Goal: Use online tool/utility: Utilize a website feature to perform a specific function

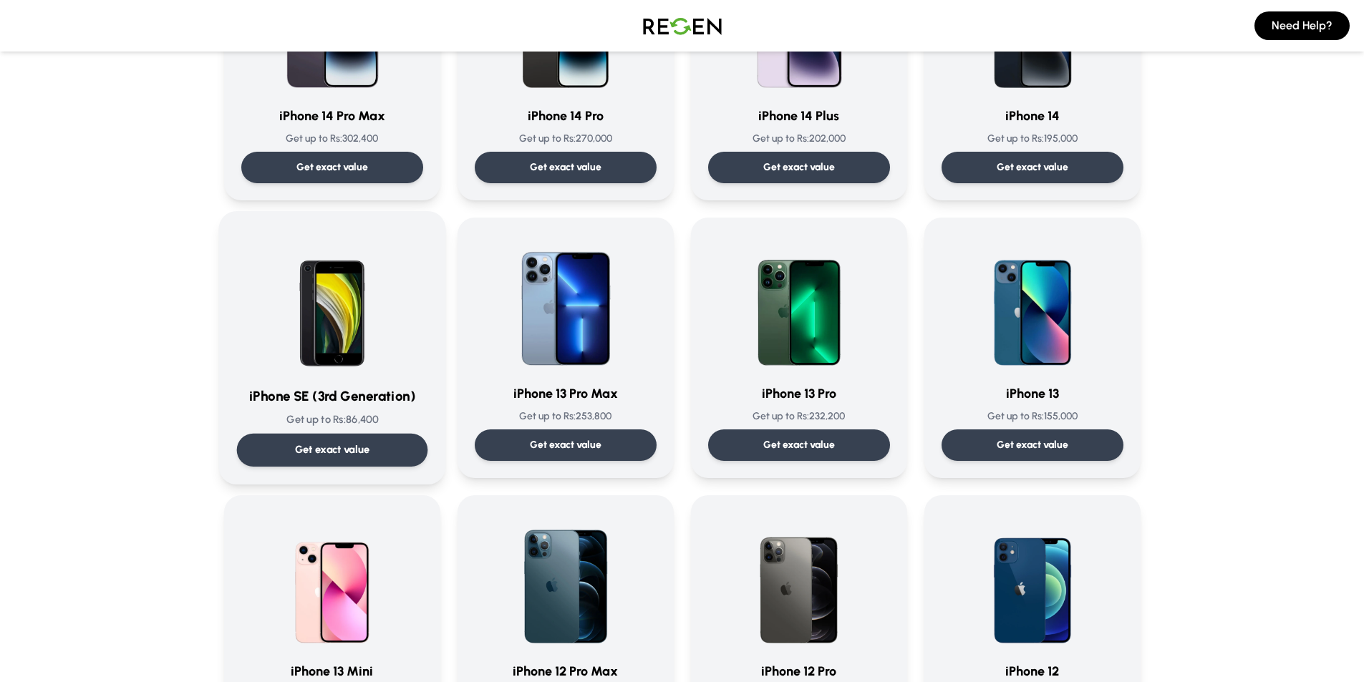
scroll to position [668, 0]
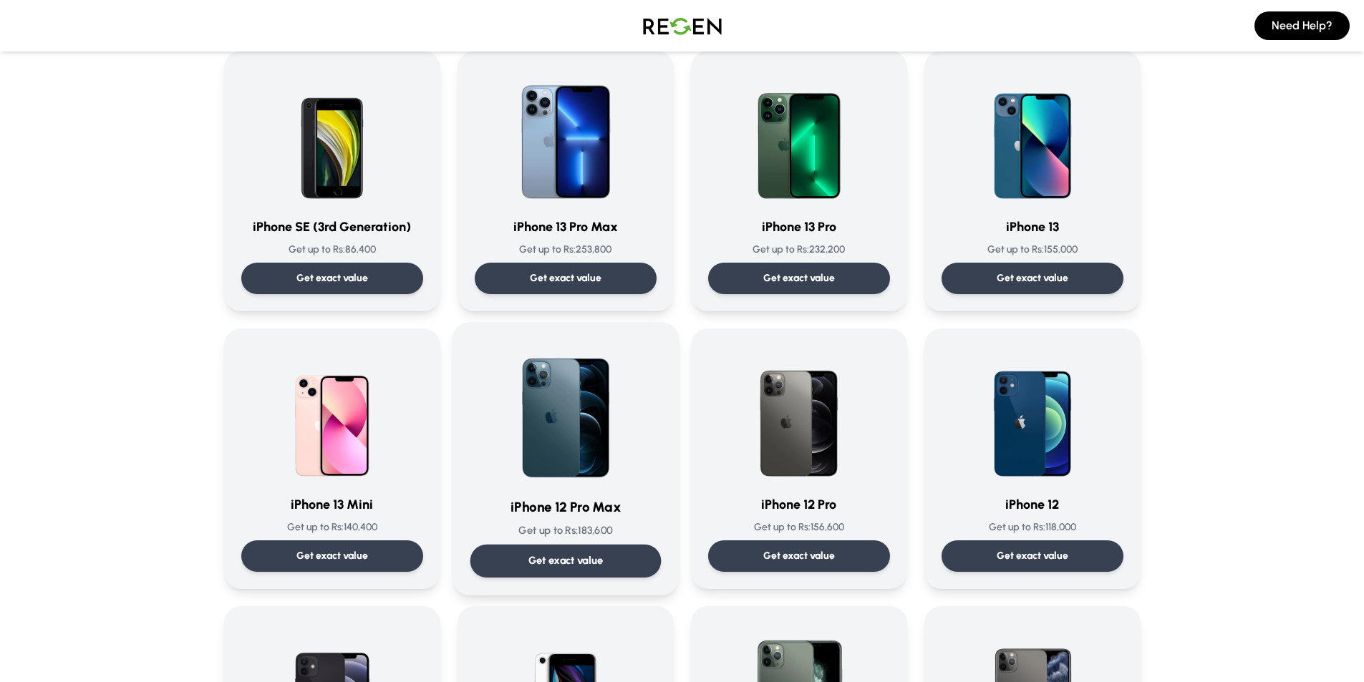
click at [592, 558] on p "Get exact value" at bounding box center [565, 561] width 75 height 15
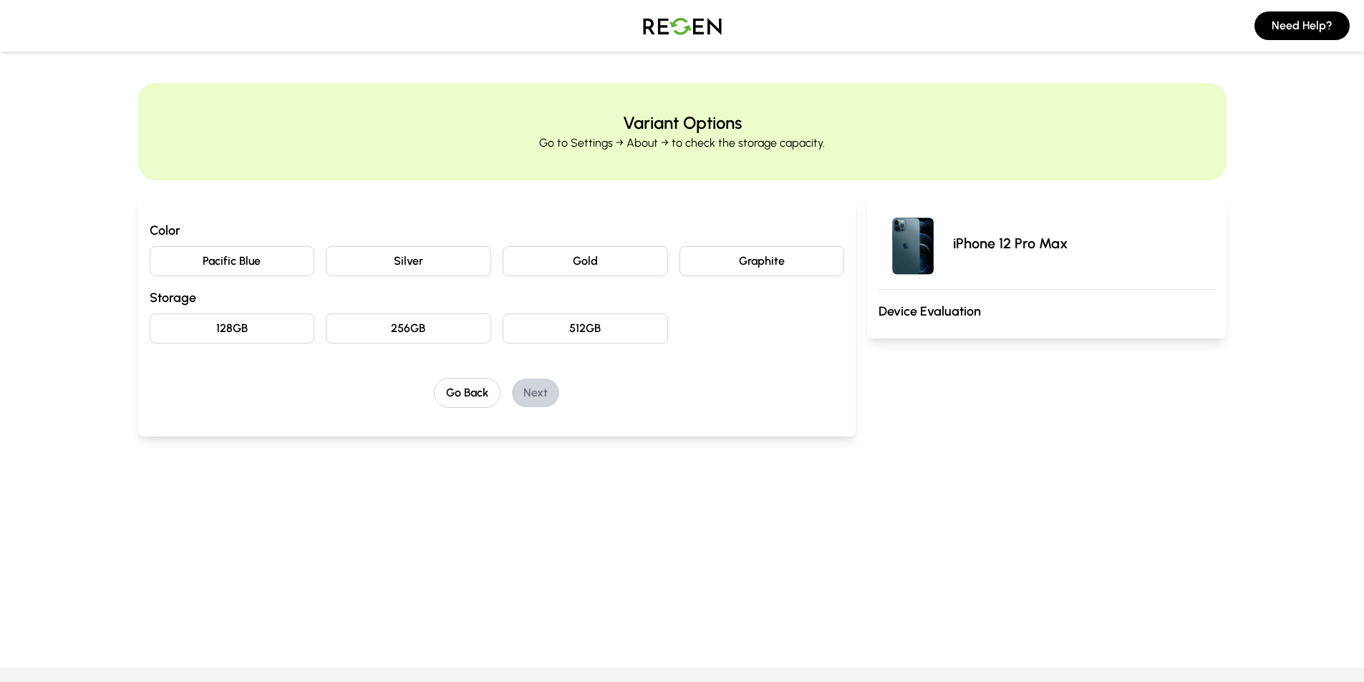
click at [578, 261] on button "Gold" at bounding box center [585, 261] width 165 height 30
click at [607, 330] on button "512GB" at bounding box center [585, 329] width 165 height 30
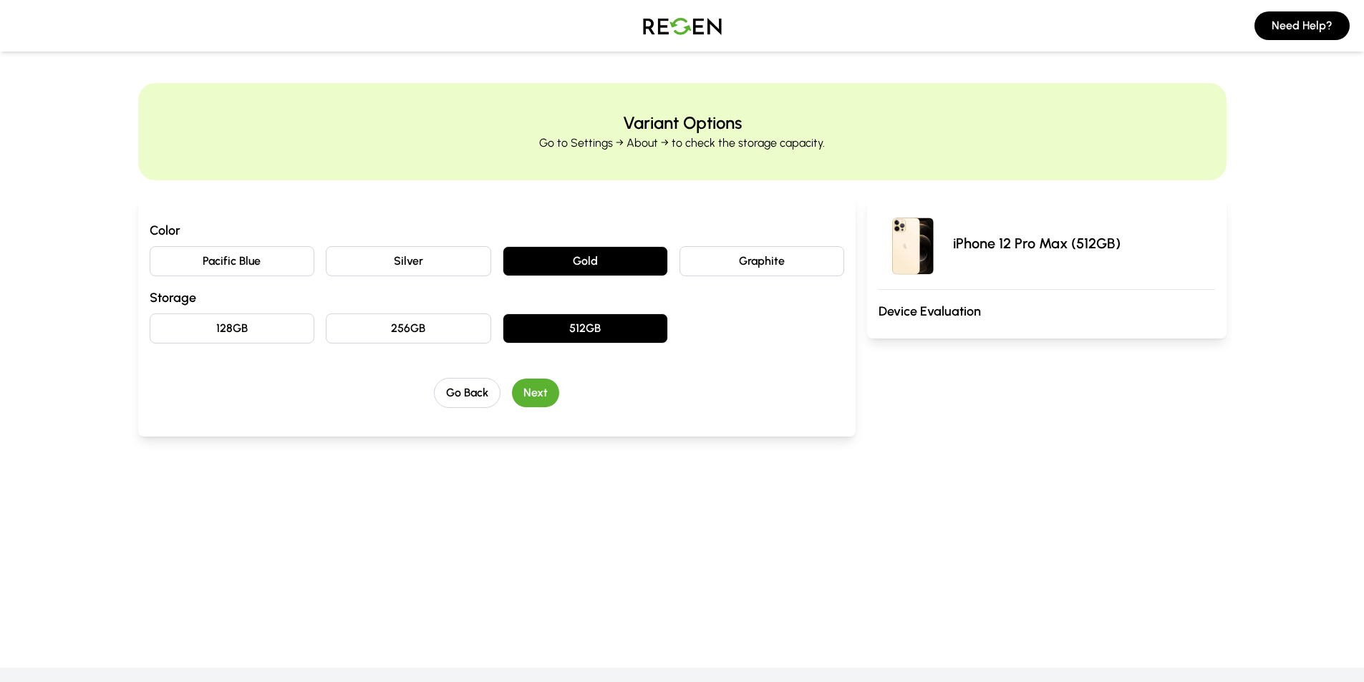
click at [538, 396] on button "Next" at bounding box center [535, 393] width 47 height 29
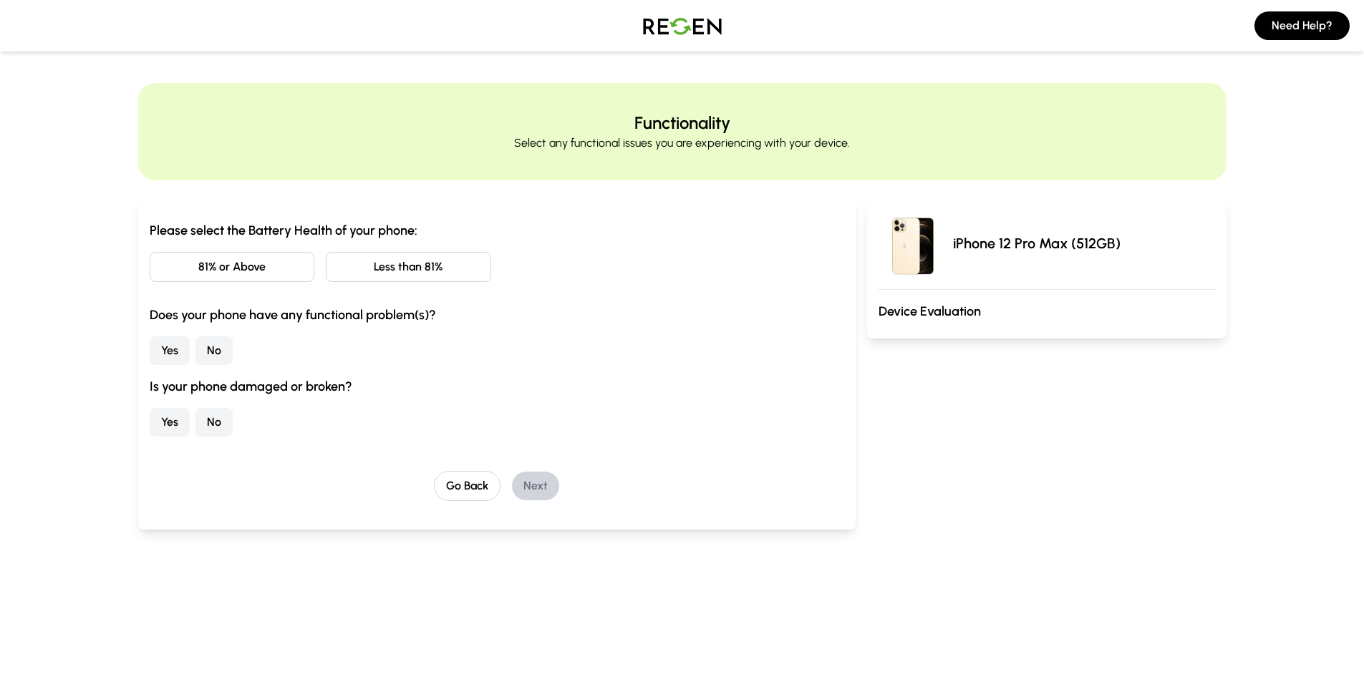
click at [252, 266] on button "81% or Above" at bounding box center [232, 267] width 165 height 30
click at [211, 347] on button "No" at bounding box center [214, 351] width 37 height 29
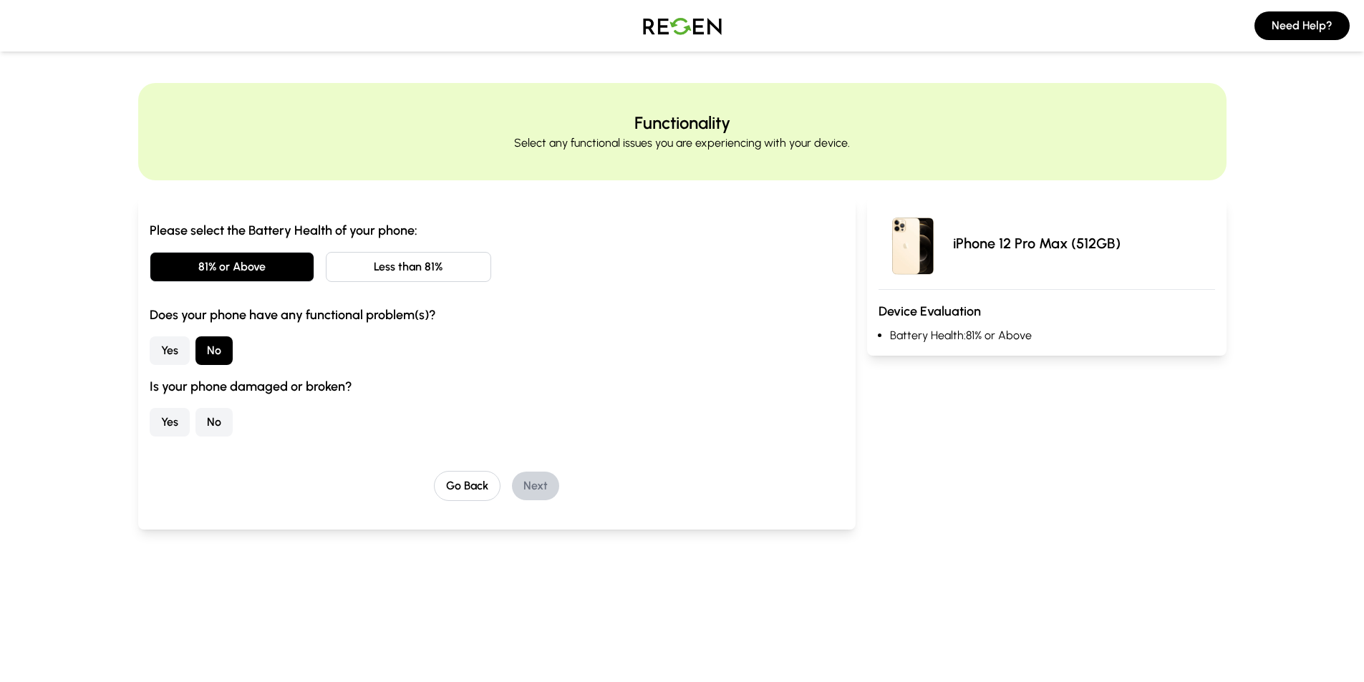
click at [207, 425] on button "No" at bounding box center [214, 422] width 37 height 29
click at [537, 486] on button "Next" at bounding box center [535, 486] width 47 height 29
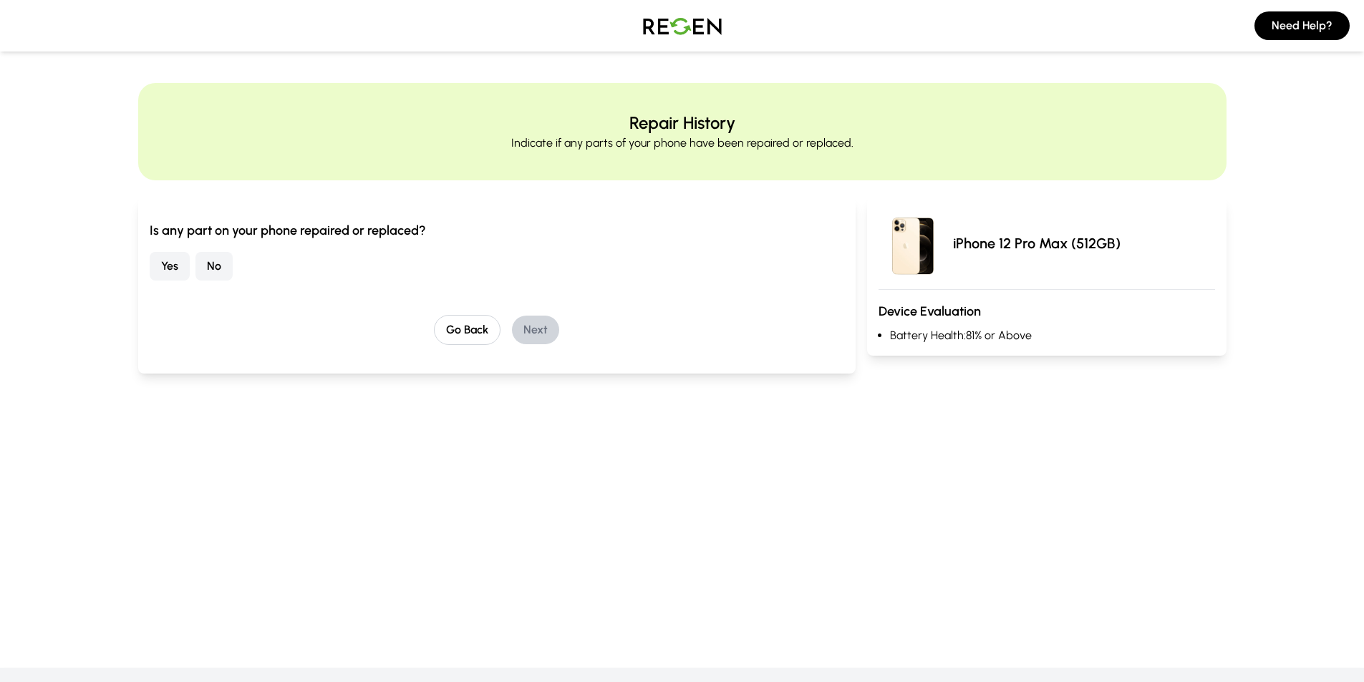
click at [222, 269] on button "No" at bounding box center [214, 266] width 37 height 29
click at [556, 331] on button "Next" at bounding box center [535, 330] width 47 height 29
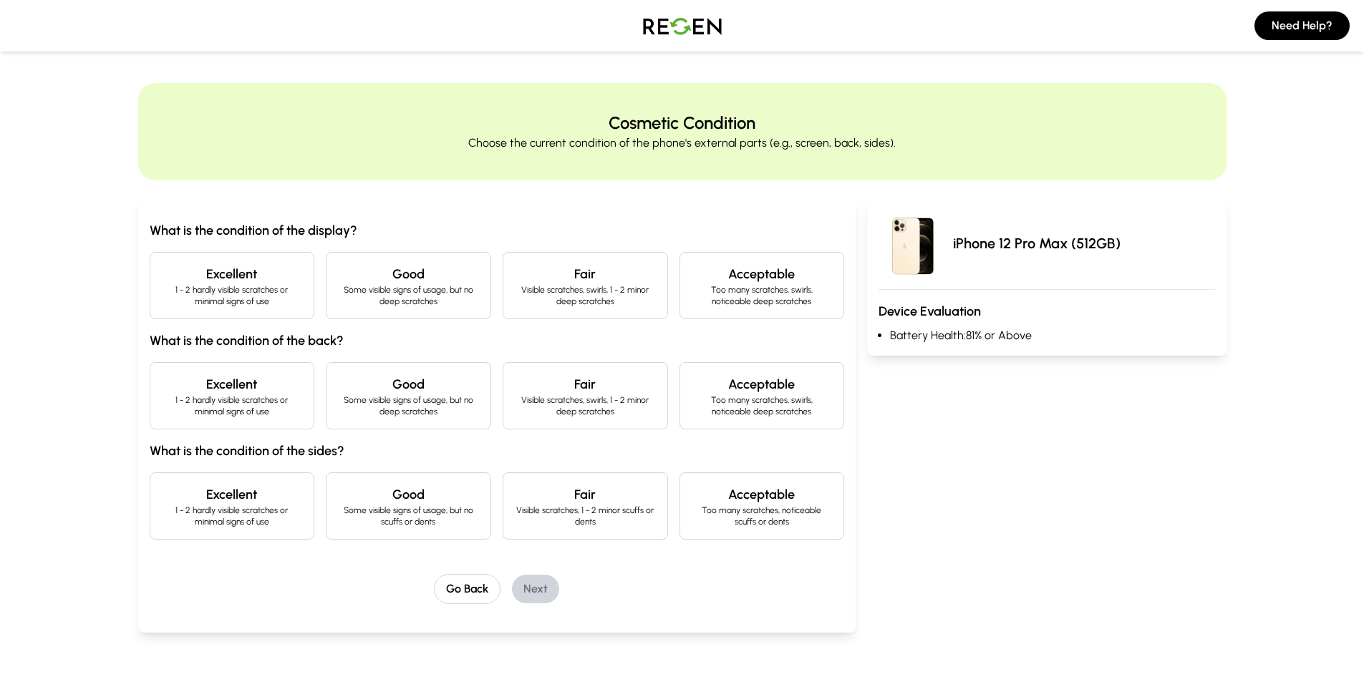
click at [275, 294] on p "1 - 2 hardly visible scratches or minimal signs of use" at bounding box center [232, 295] width 141 height 23
drag, startPoint x: 249, startPoint y: 393, endPoint x: 238, endPoint y: 485, distance: 92.3
click at [249, 394] on h4 "Excellent" at bounding box center [232, 385] width 141 height 20
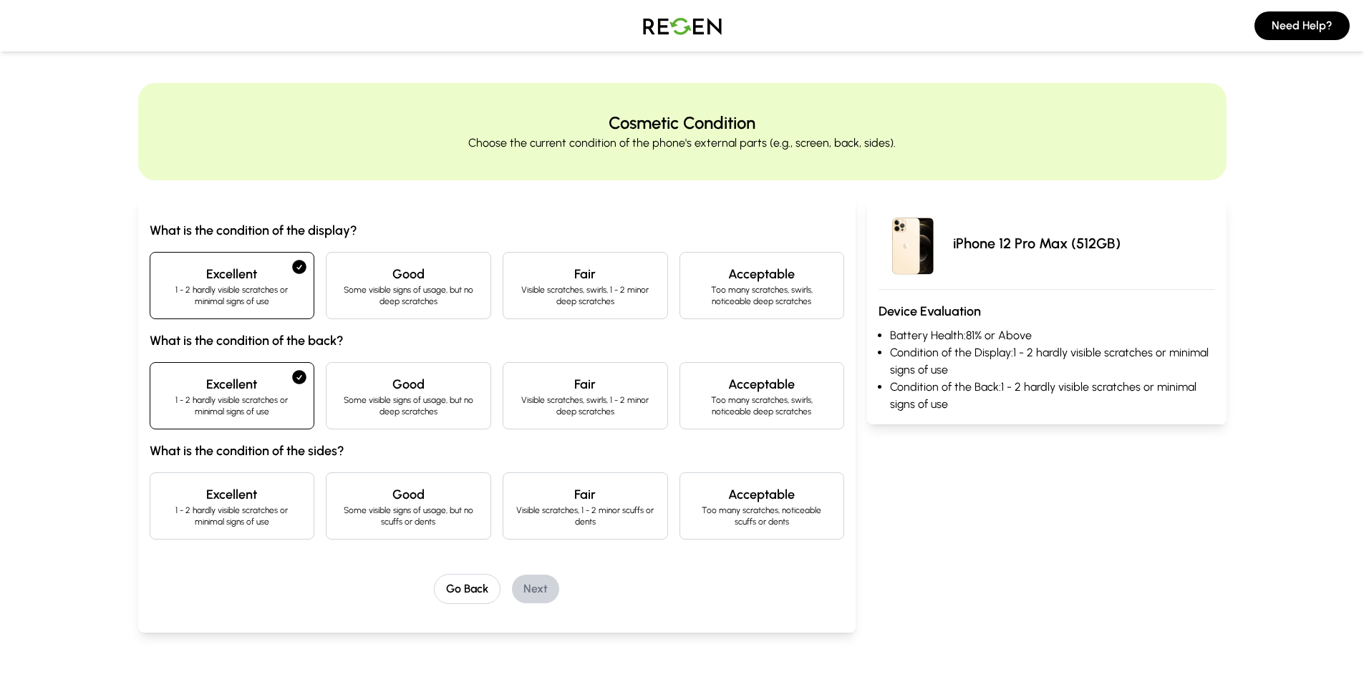
click at [238, 503] on h4 "Excellent" at bounding box center [232, 495] width 141 height 20
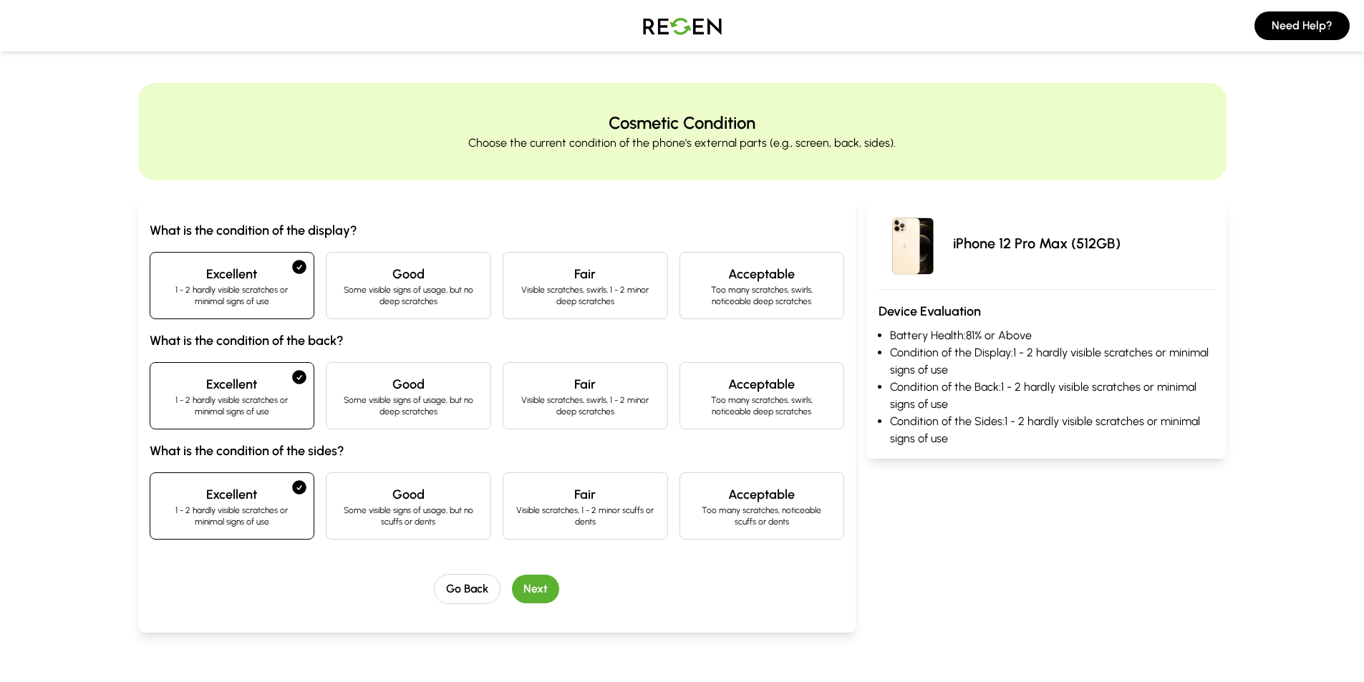
click at [541, 592] on button "Next" at bounding box center [535, 589] width 47 height 29
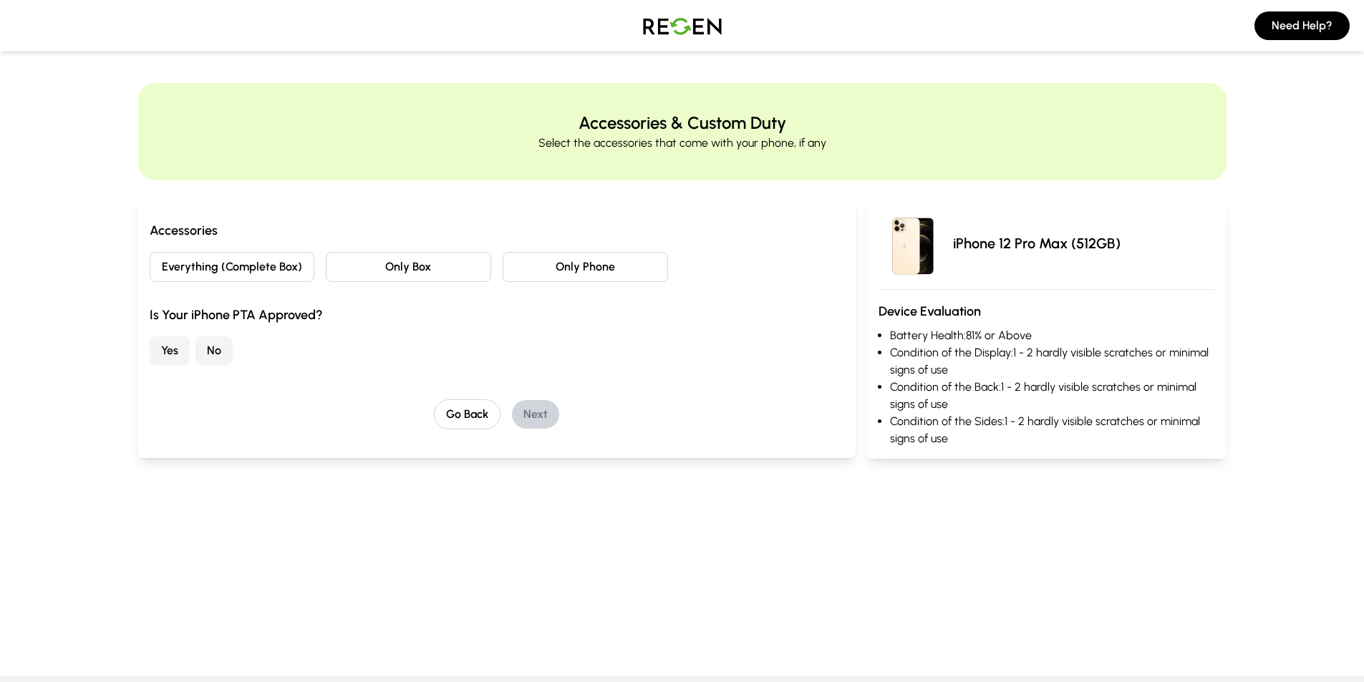
click at [412, 266] on button "Only Box" at bounding box center [408, 267] width 165 height 30
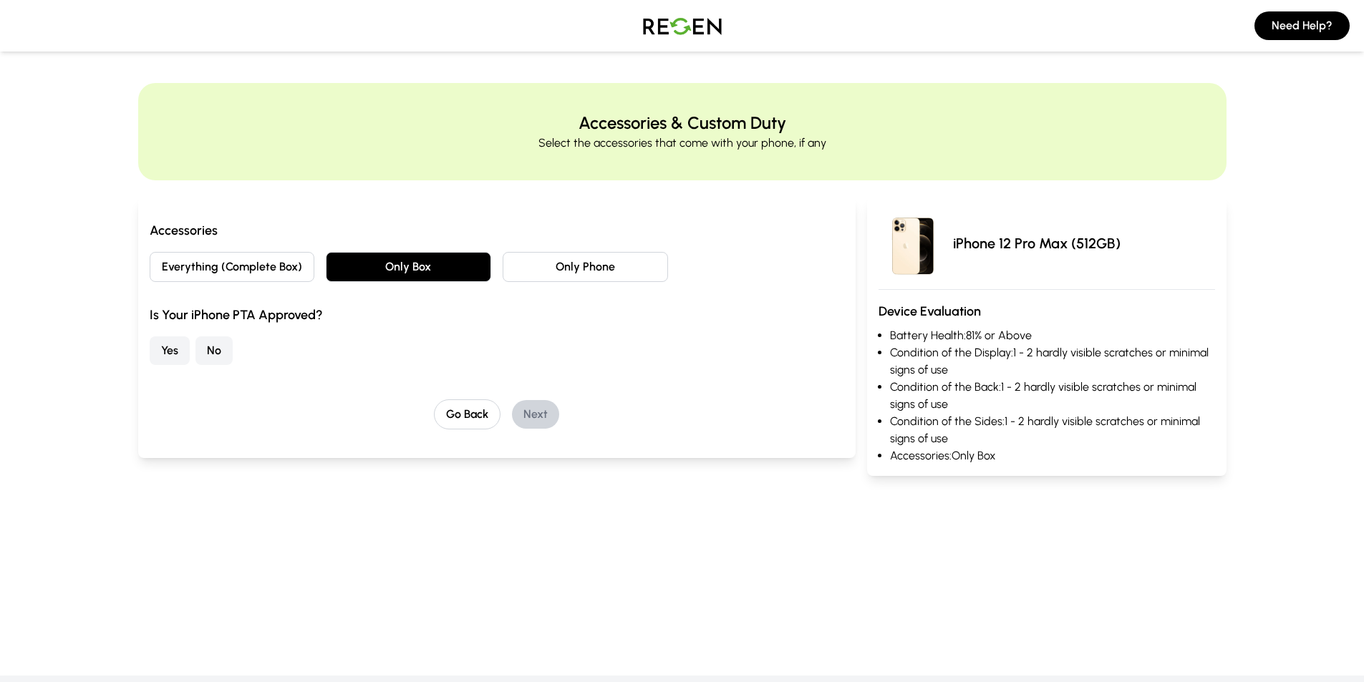
click at [169, 356] on button "Yes" at bounding box center [170, 351] width 40 height 29
click at [542, 415] on button "Next" at bounding box center [535, 414] width 47 height 29
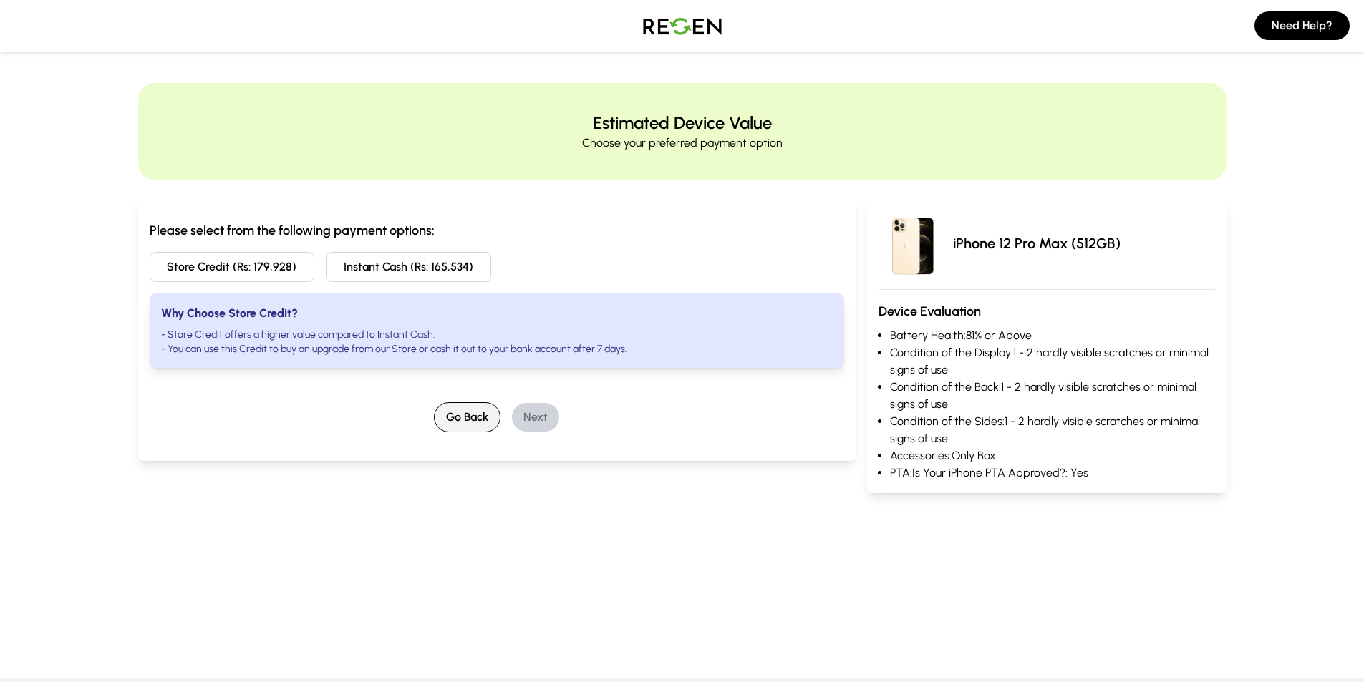
click at [455, 414] on button "Go Back" at bounding box center [467, 417] width 67 height 30
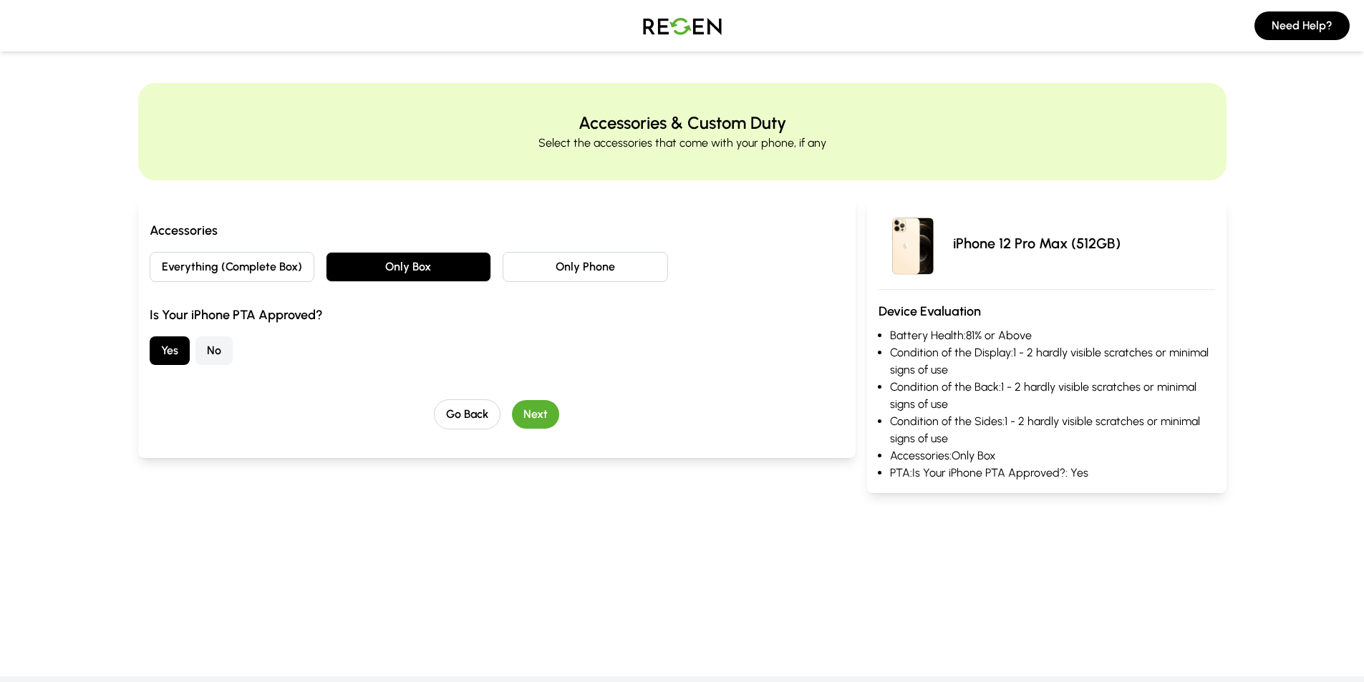
click at [238, 265] on button "Everything (Complete Box)" at bounding box center [232, 267] width 165 height 30
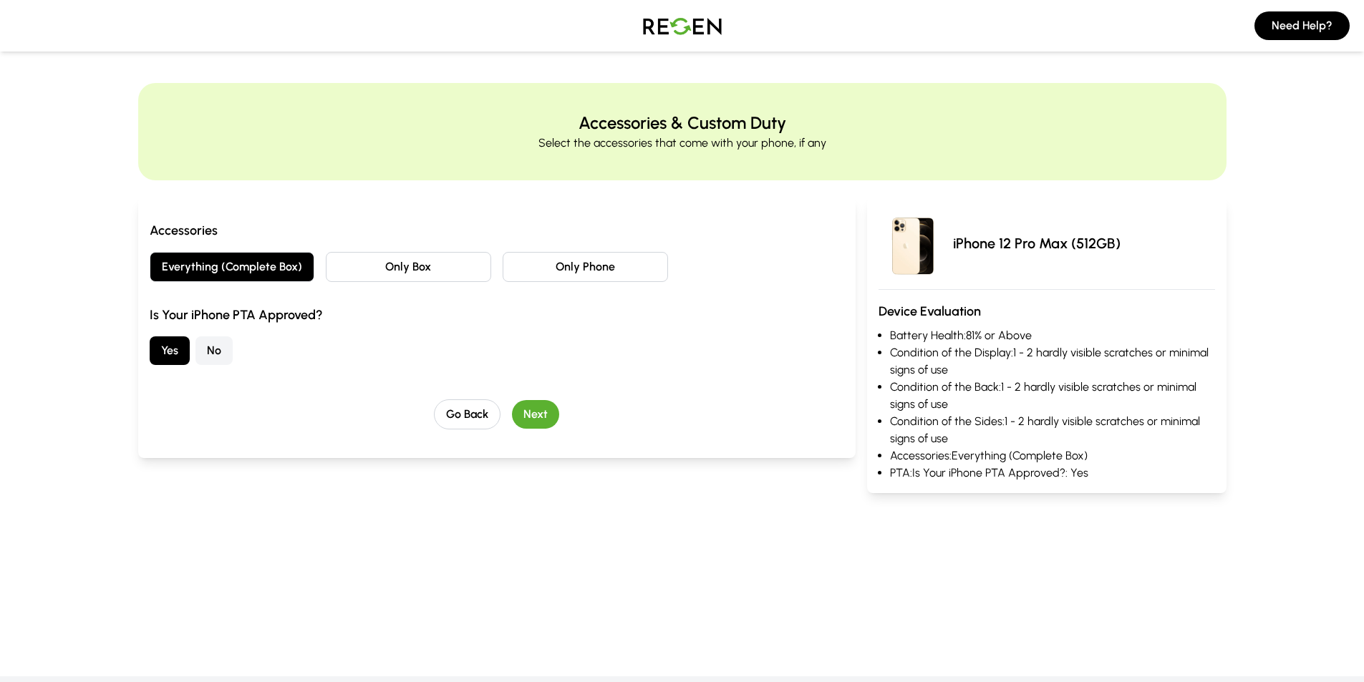
click at [535, 415] on button "Next" at bounding box center [535, 414] width 47 height 29
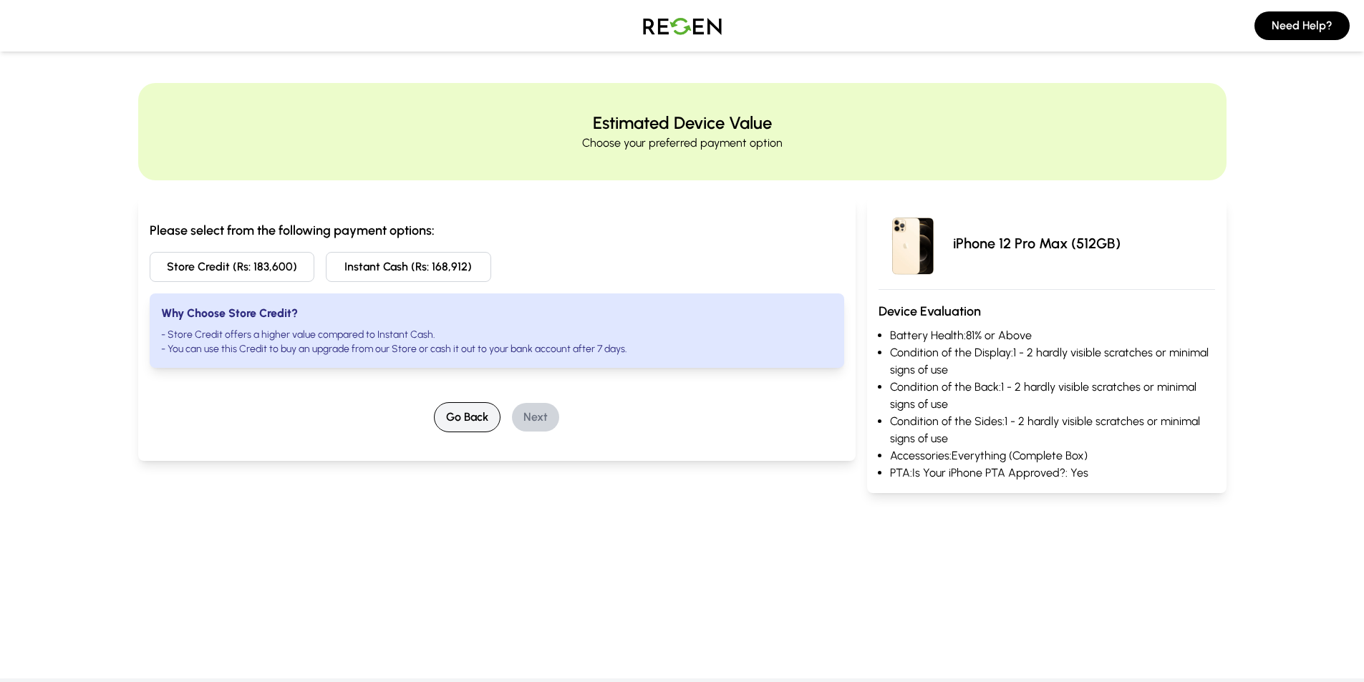
click at [471, 418] on button "Go Back" at bounding box center [467, 417] width 67 height 30
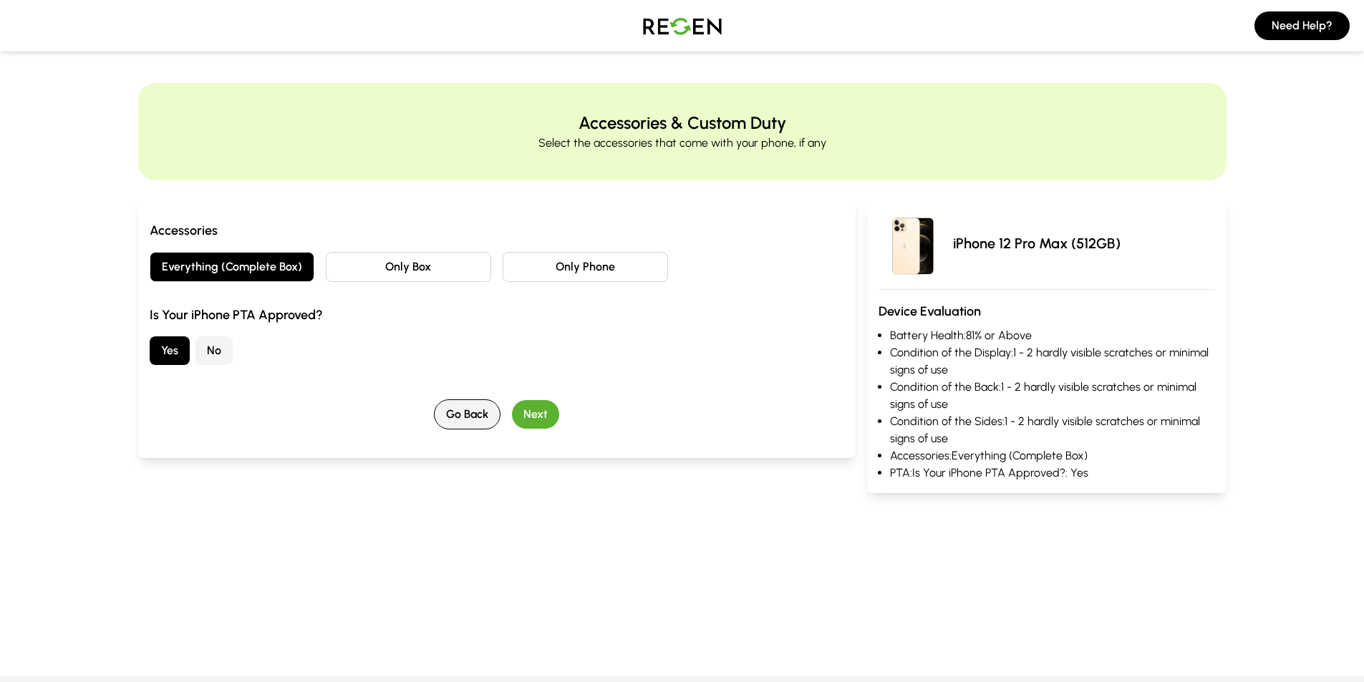
click at [471, 418] on button "Go Back" at bounding box center [467, 415] width 67 height 30
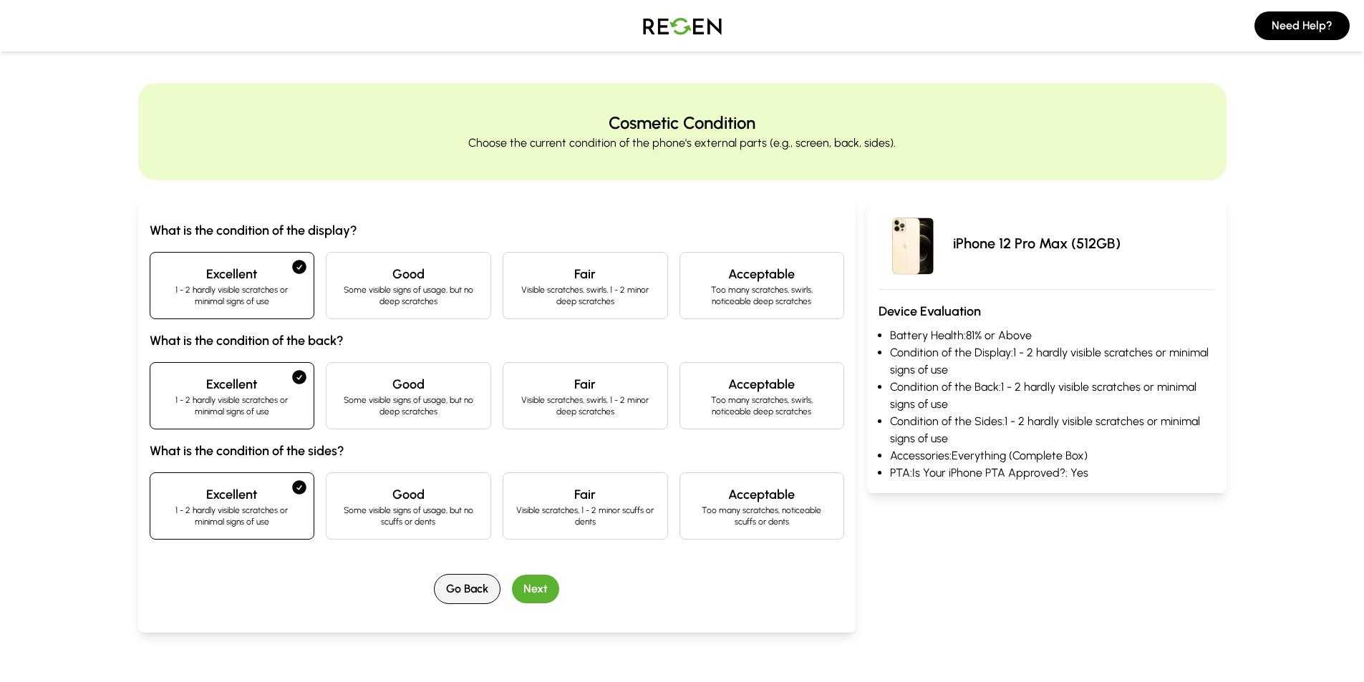
click at [450, 586] on button "Go Back" at bounding box center [467, 589] width 67 height 30
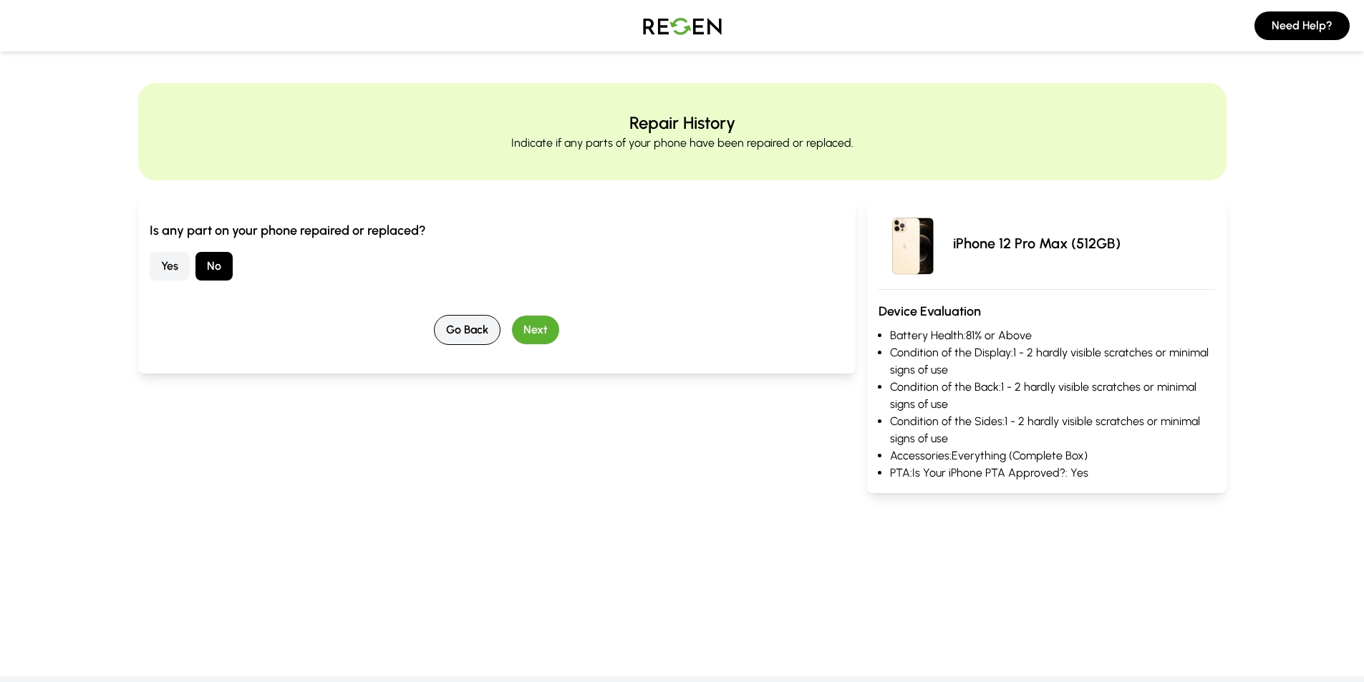
click at [475, 329] on button "Go Back" at bounding box center [467, 330] width 67 height 30
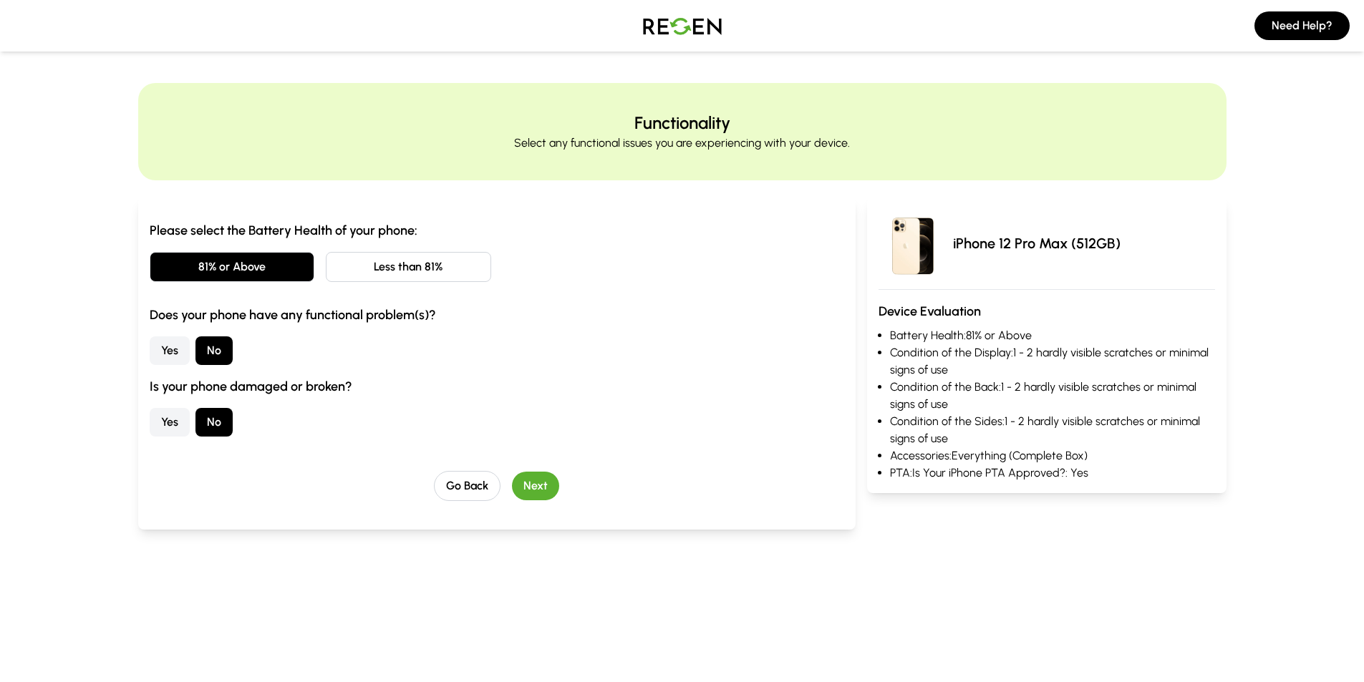
click at [439, 268] on button "Less than 81%" at bounding box center [408, 267] width 165 height 30
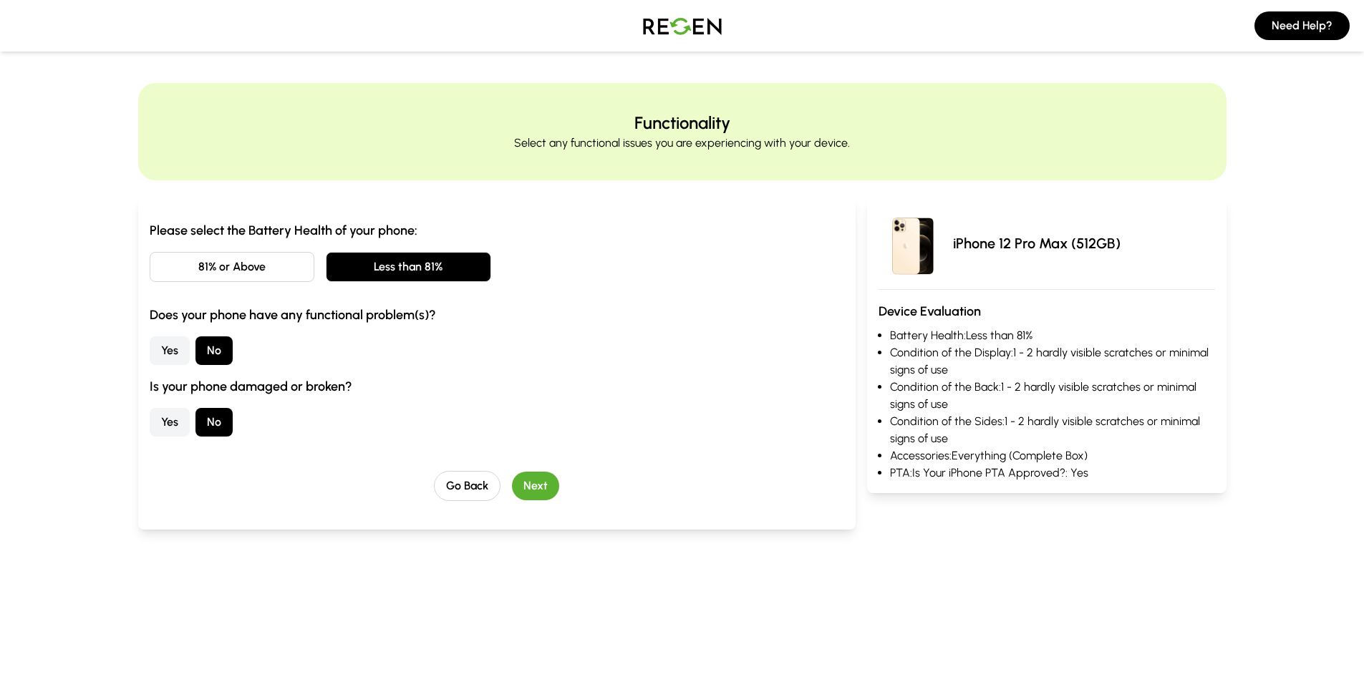
click at [530, 486] on button "Next" at bounding box center [535, 486] width 47 height 29
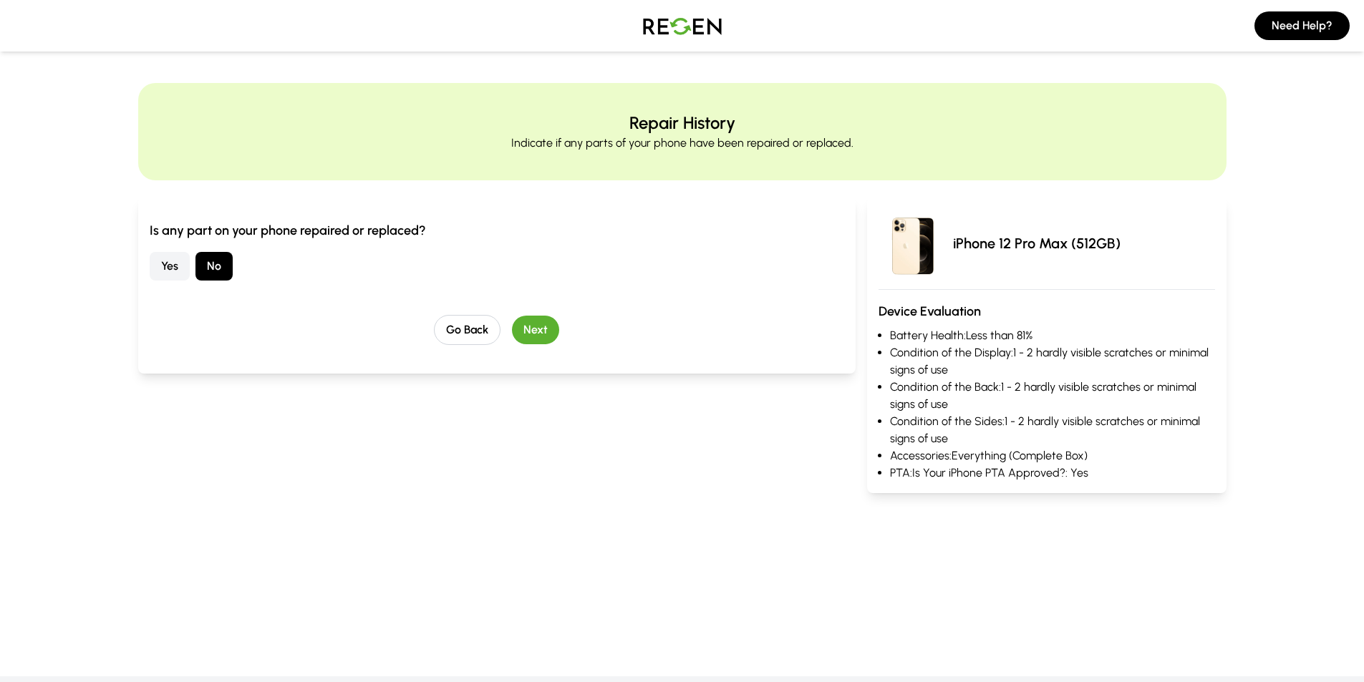
click at [540, 328] on button "Next" at bounding box center [535, 330] width 47 height 29
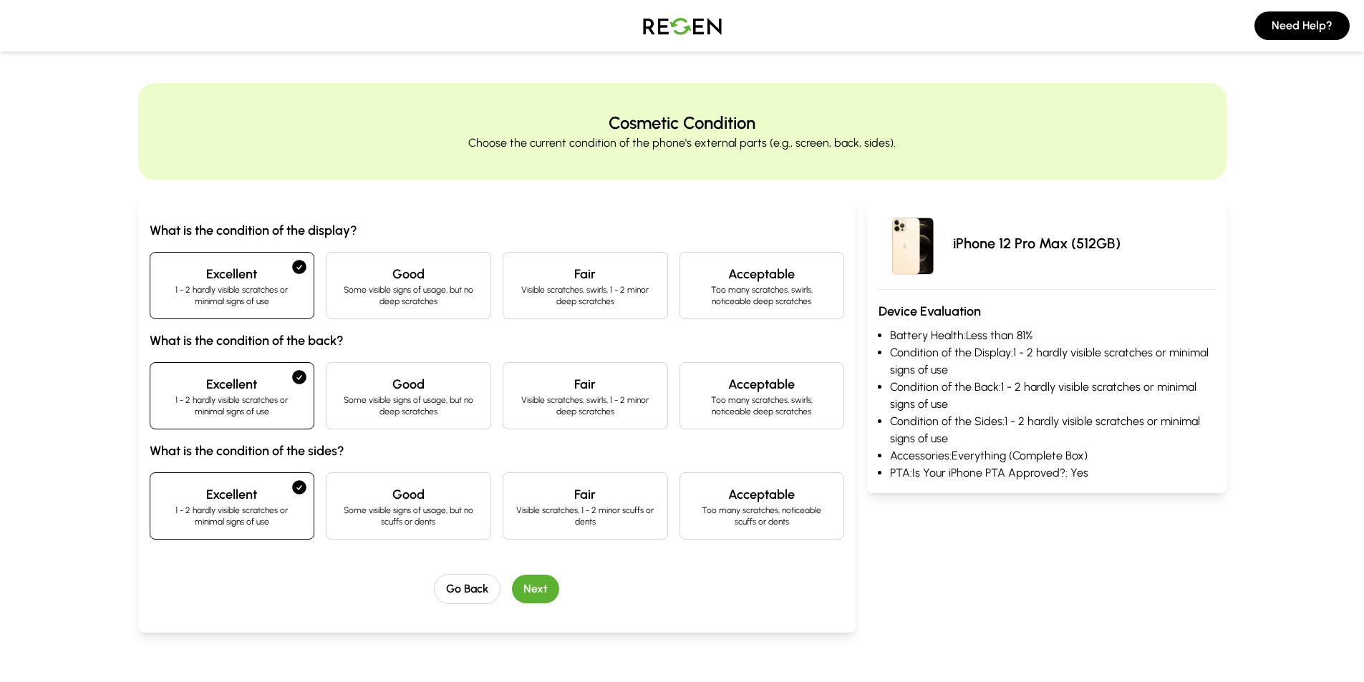
click at [537, 587] on button "Next" at bounding box center [535, 589] width 47 height 29
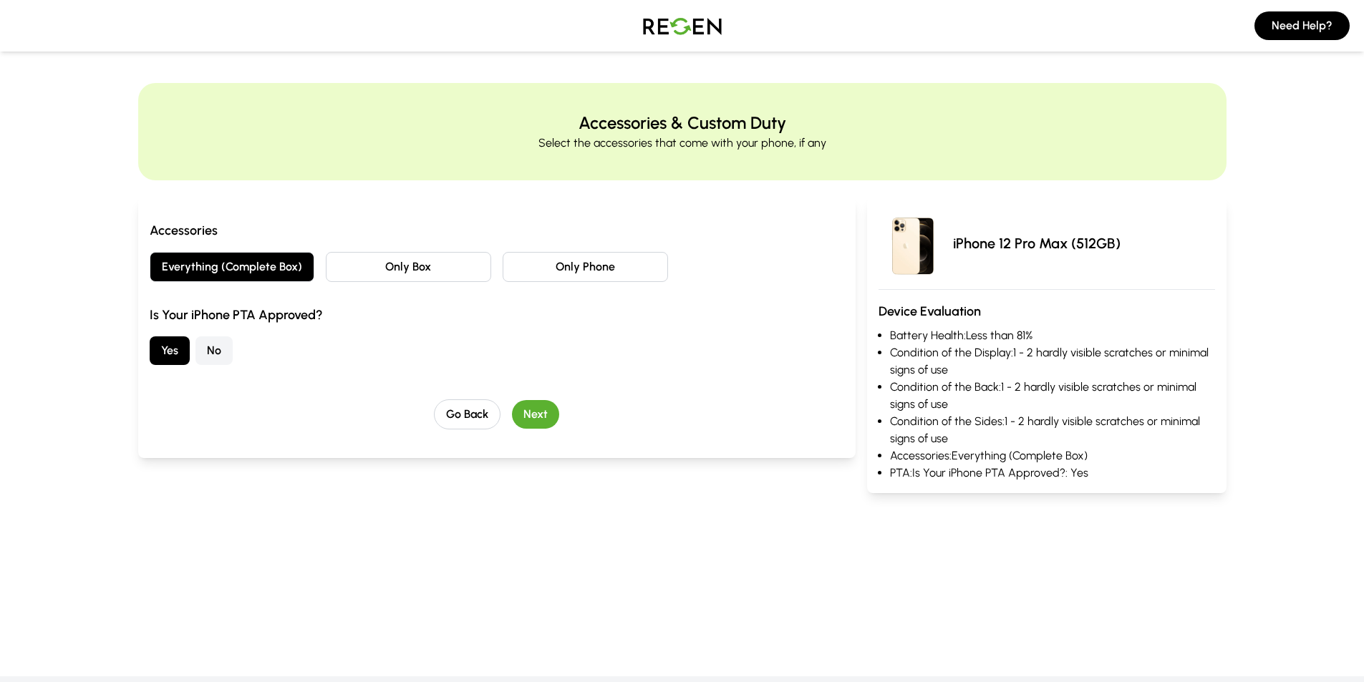
click at [536, 415] on button "Next" at bounding box center [535, 414] width 47 height 29
